Goal: Task Accomplishment & Management: Manage account settings

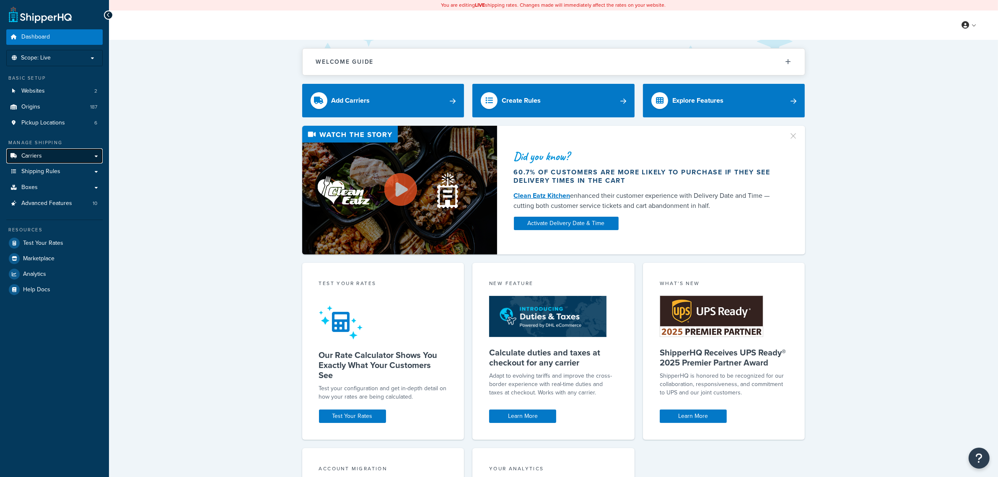
click at [46, 152] on link "Carriers" at bounding box center [54, 156] width 96 height 16
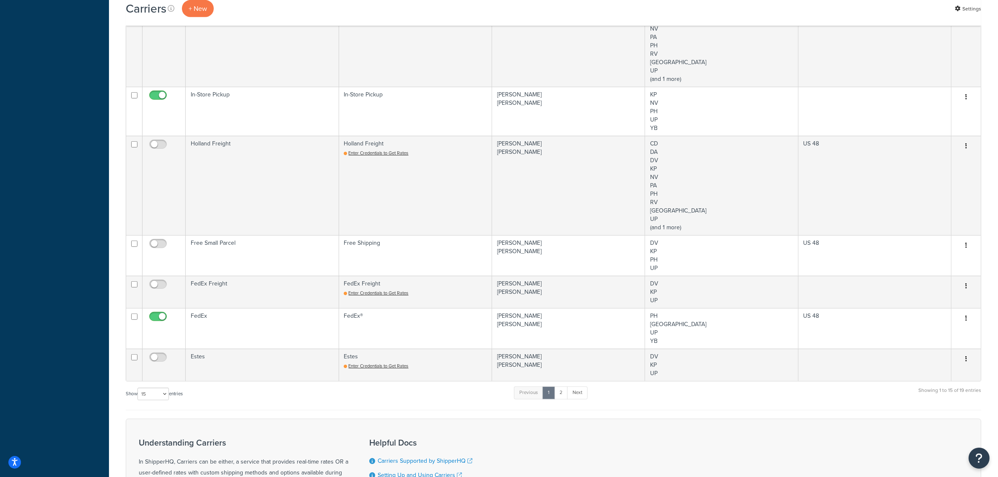
scroll to position [629, 0]
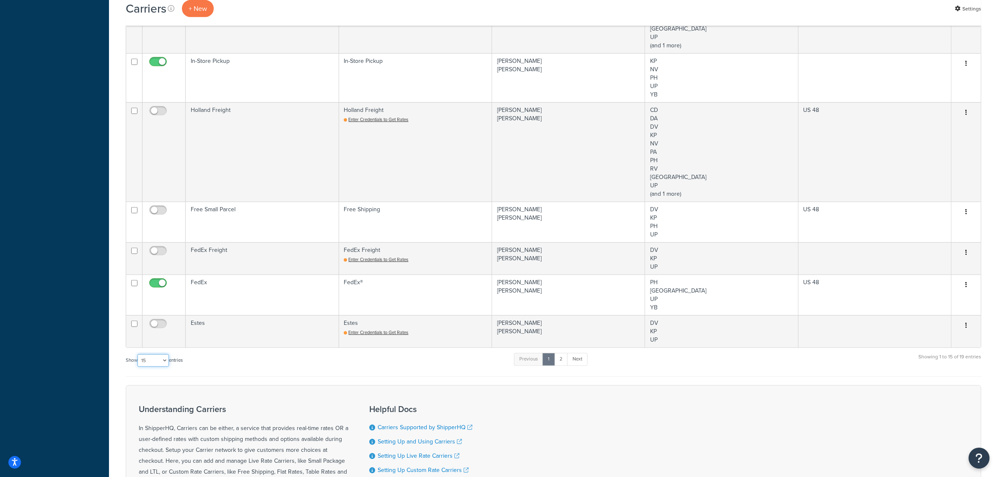
click at [168, 366] on select "10 15 25 50 100" at bounding box center [153, 360] width 31 height 13
select select "100"
click at [138, 367] on select "10 15 25 50 100" at bounding box center [153, 360] width 31 height 13
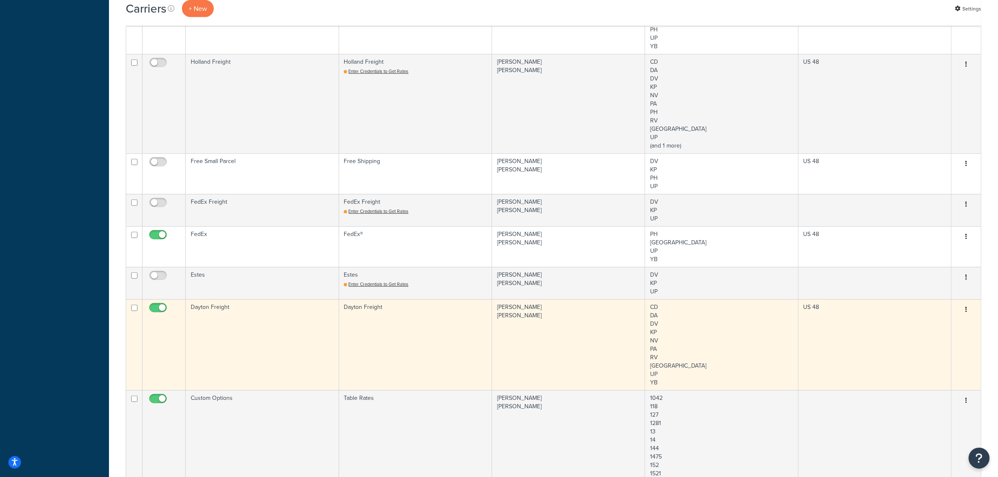
scroll to position [786, 0]
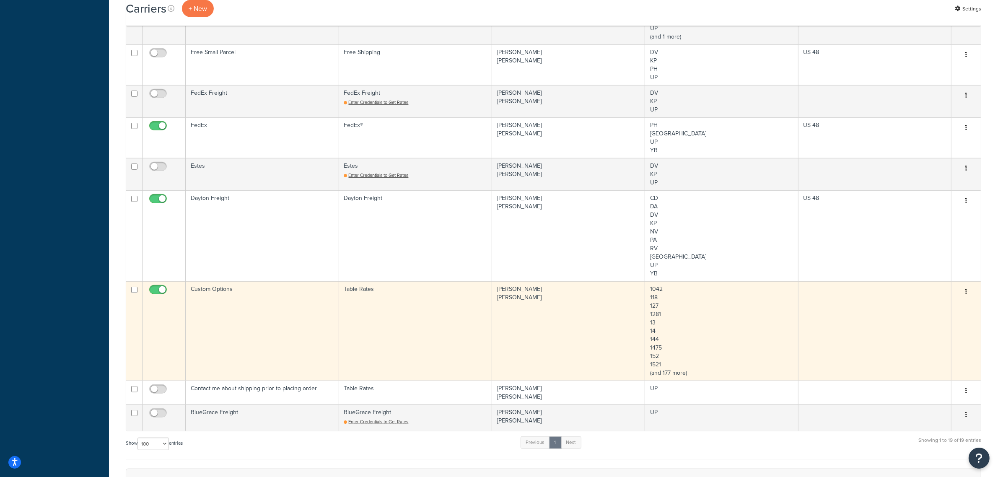
click at [257, 317] on td "Custom Options" at bounding box center [262, 330] width 153 height 99
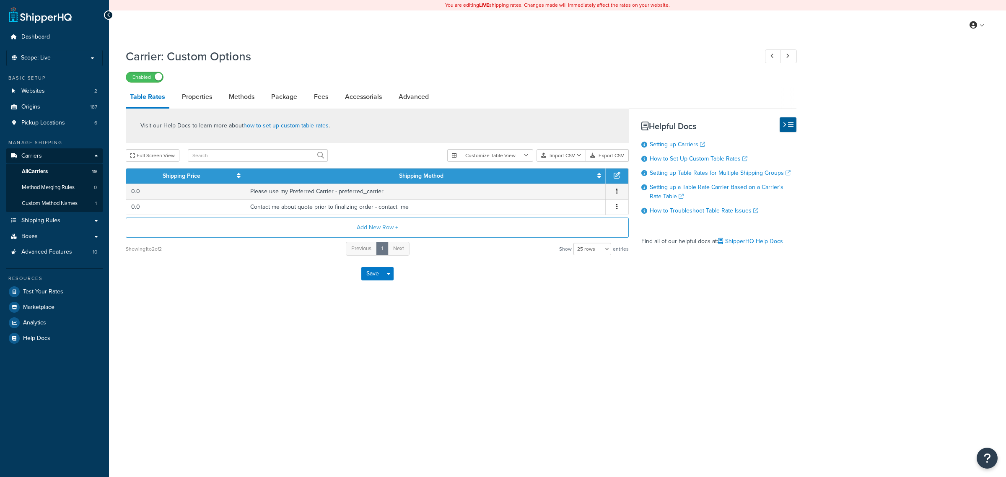
select select "25"
click at [202, 99] on link "Properties" at bounding box center [197, 97] width 39 height 20
